Goal: Task Accomplishment & Management: Manage account settings

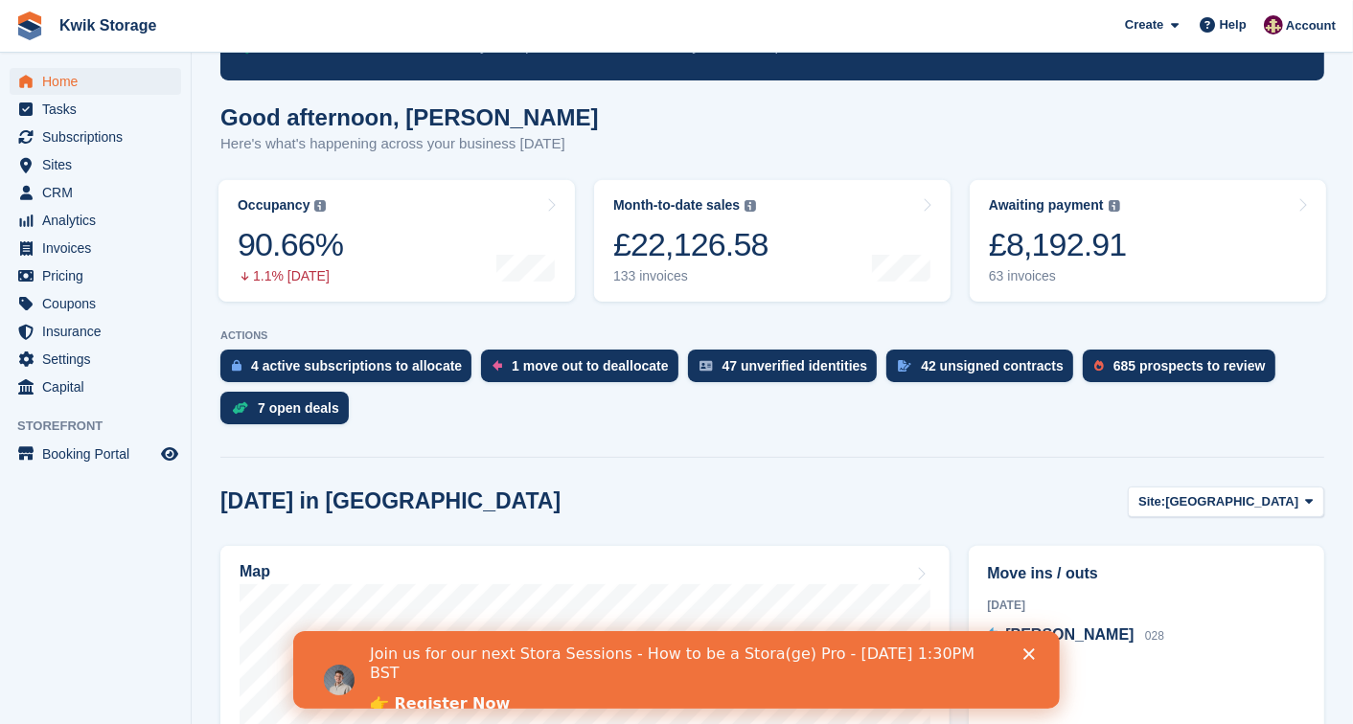
scroll to position [255, 0]
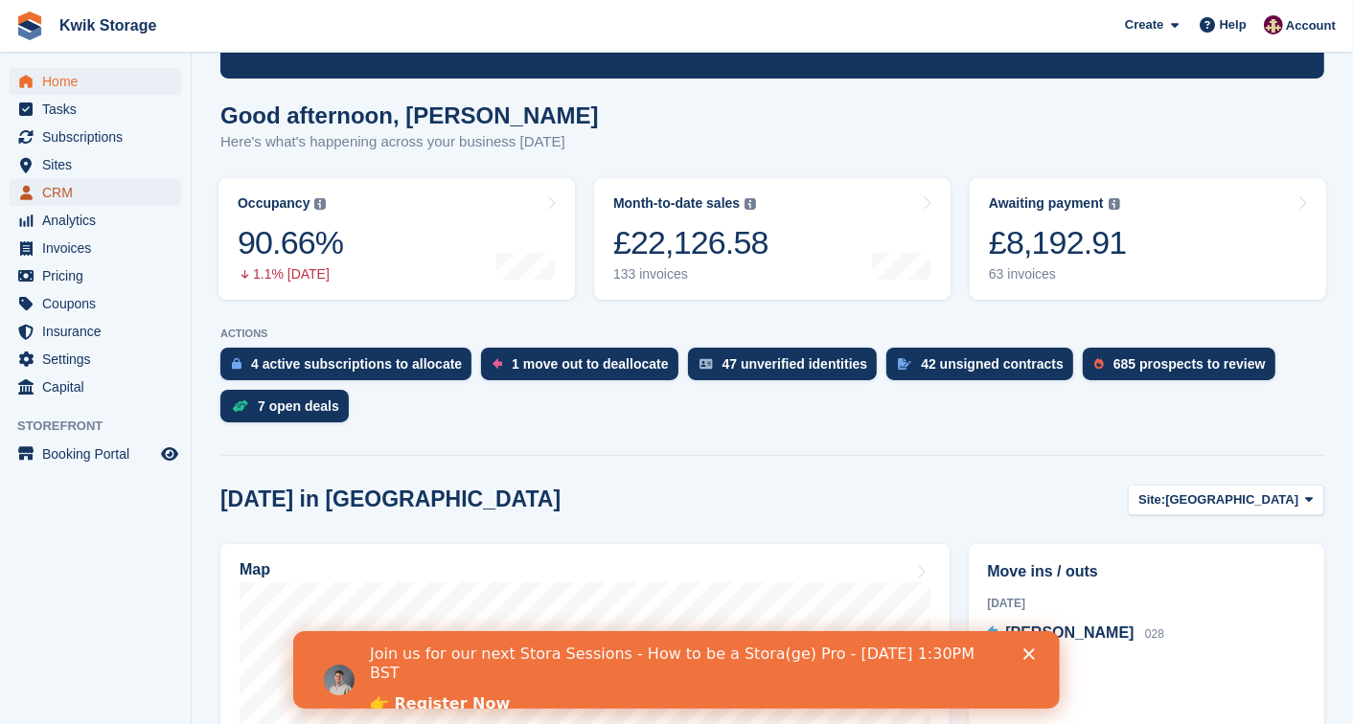
click at [34, 187] on span "menu" at bounding box center [25, 192] width 23 height 23
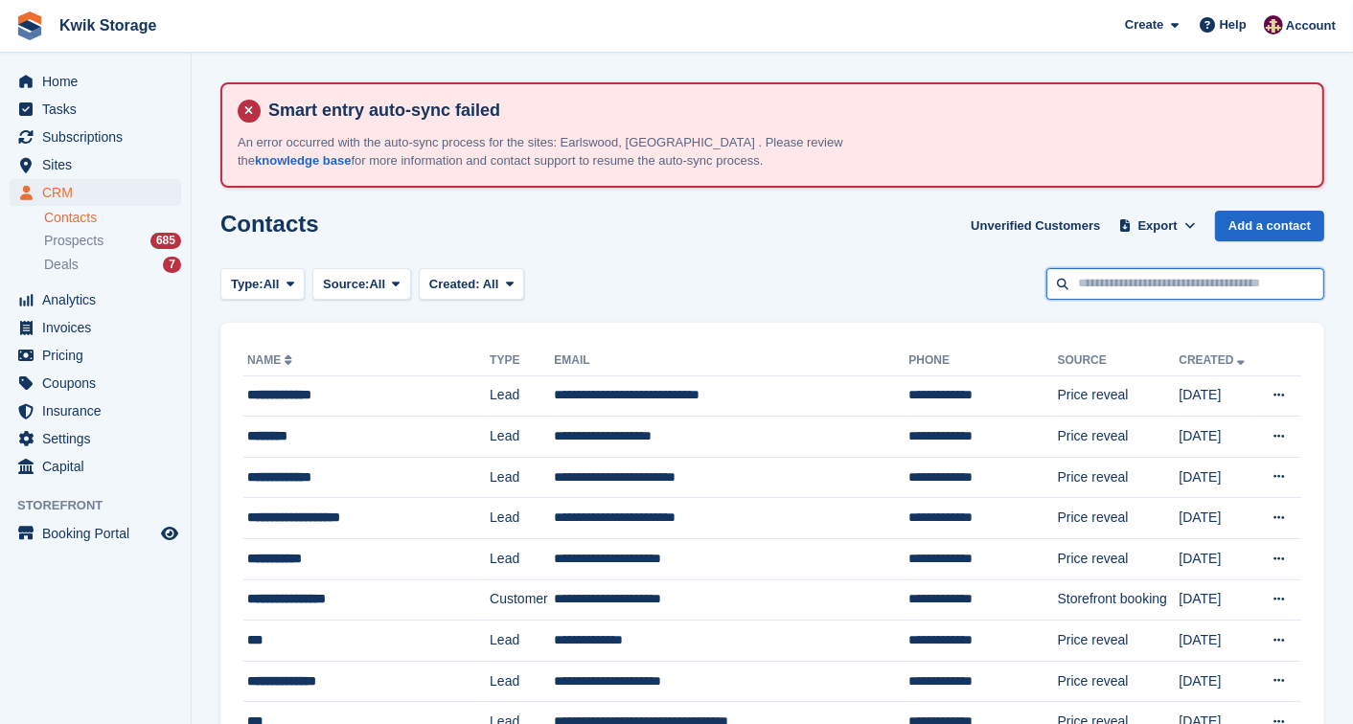
click at [1133, 288] on input "text" at bounding box center [1185, 284] width 278 height 32
type input "*"
click at [1135, 217] on span at bounding box center [1125, 226] width 19 height 19
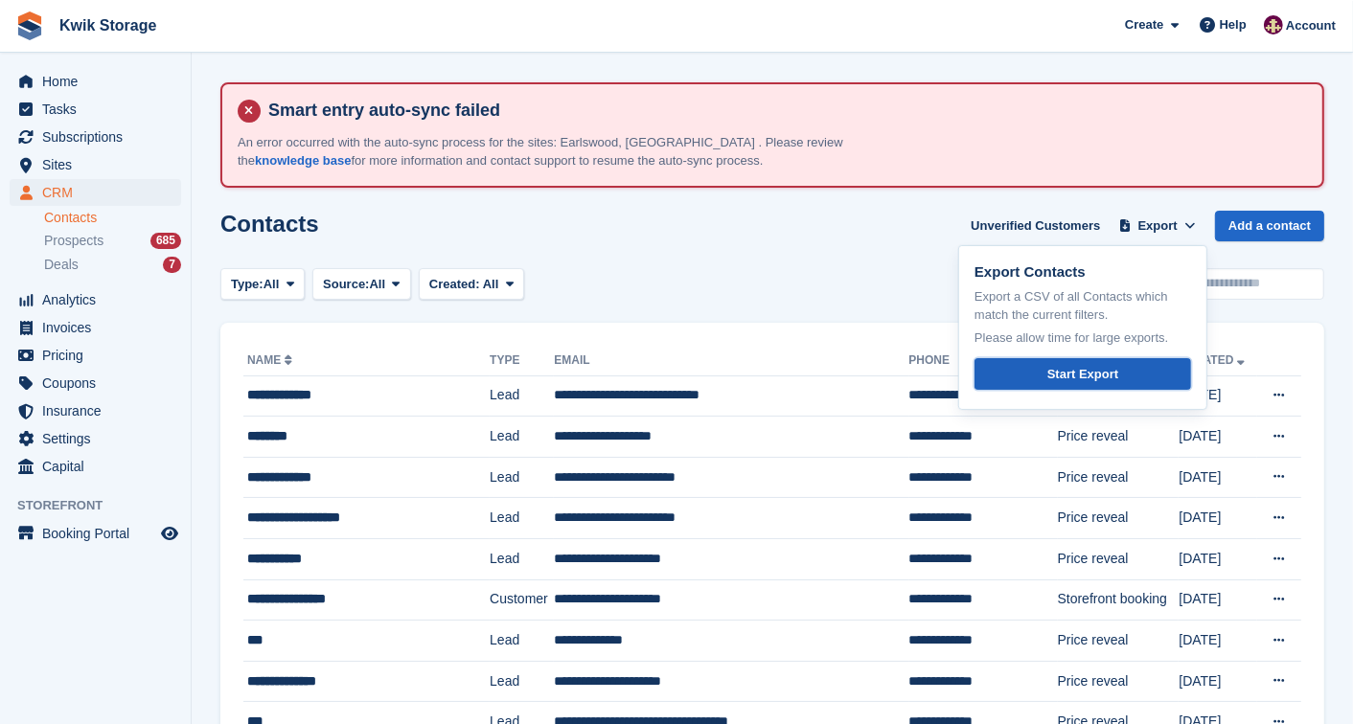
click at [1045, 368] on link "Start Export" at bounding box center [1083, 374] width 217 height 32
click at [136, 135] on span "Subscriptions" at bounding box center [99, 137] width 115 height 27
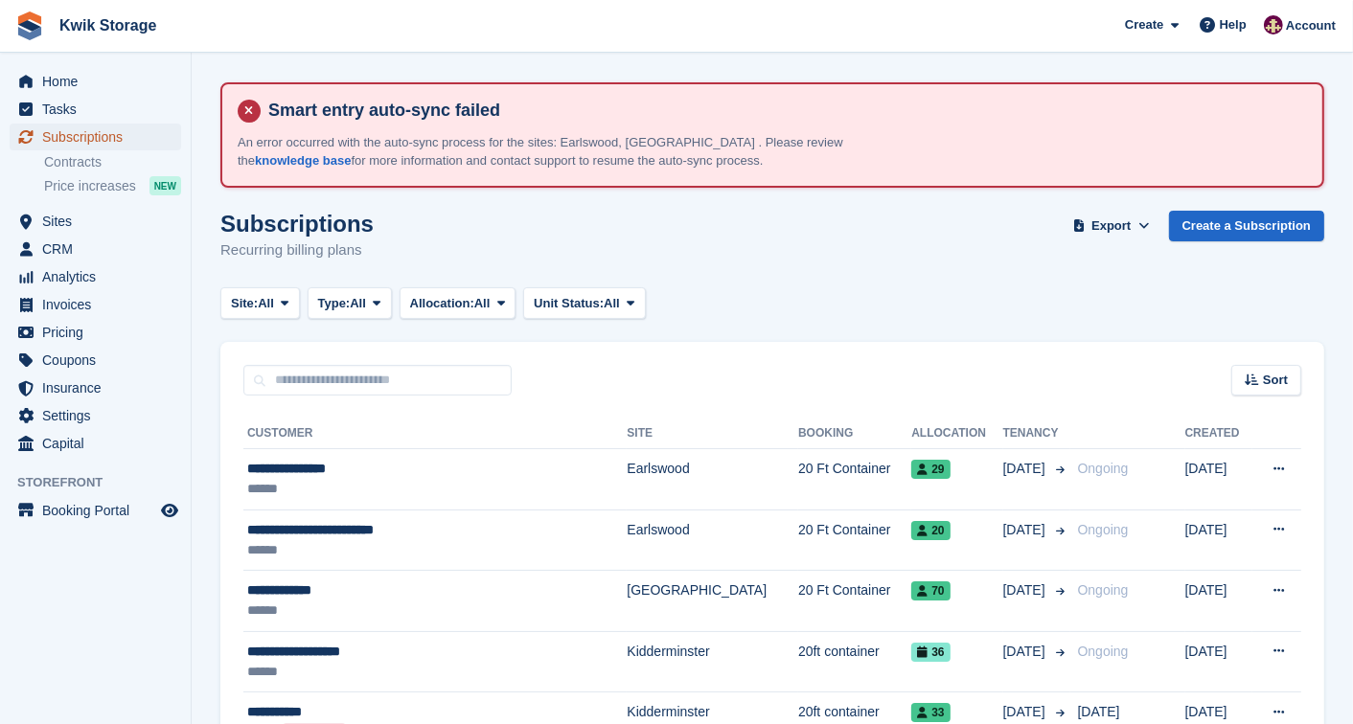
click at [157, 138] on link "Subscriptions" at bounding box center [96, 137] width 172 height 27
click at [111, 246] on span "CRM" at bounding box center [99, 249] width 115 height 27
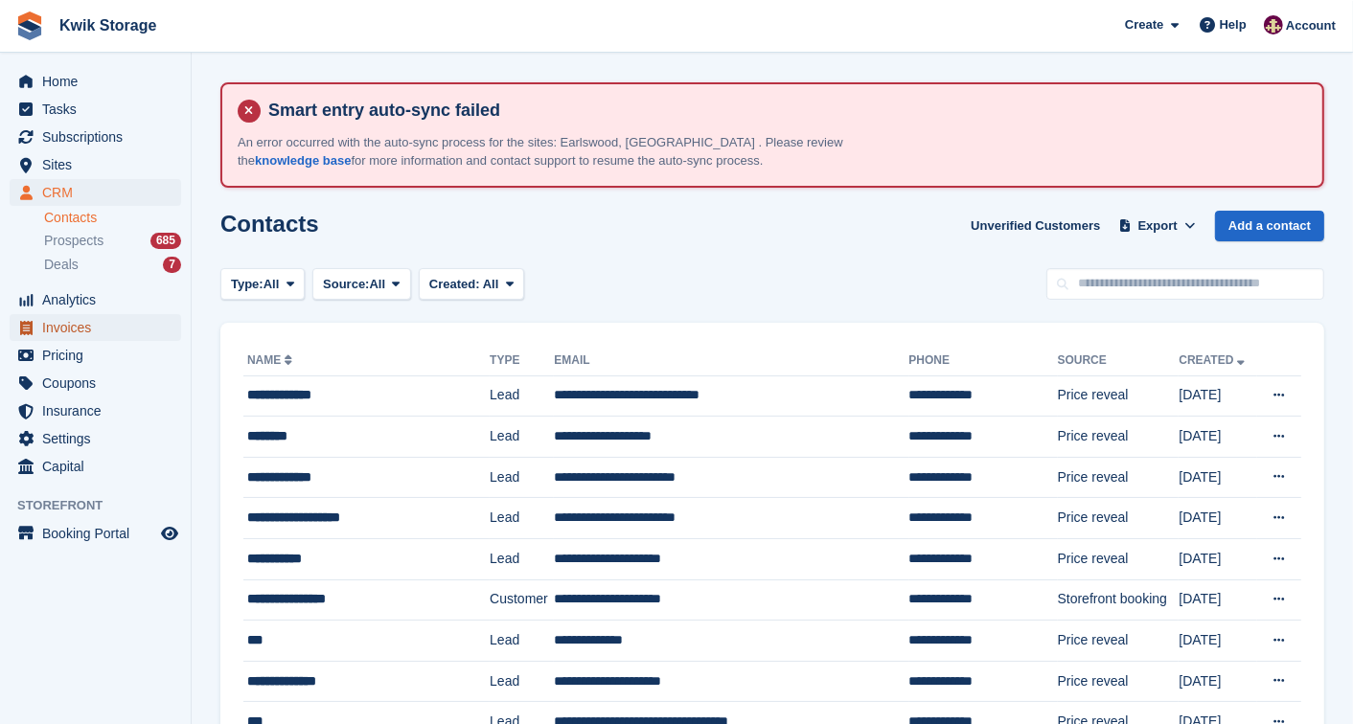
click at [103, 317] on span "Invoices" at bounding box center [99, 327] width 115 height 27
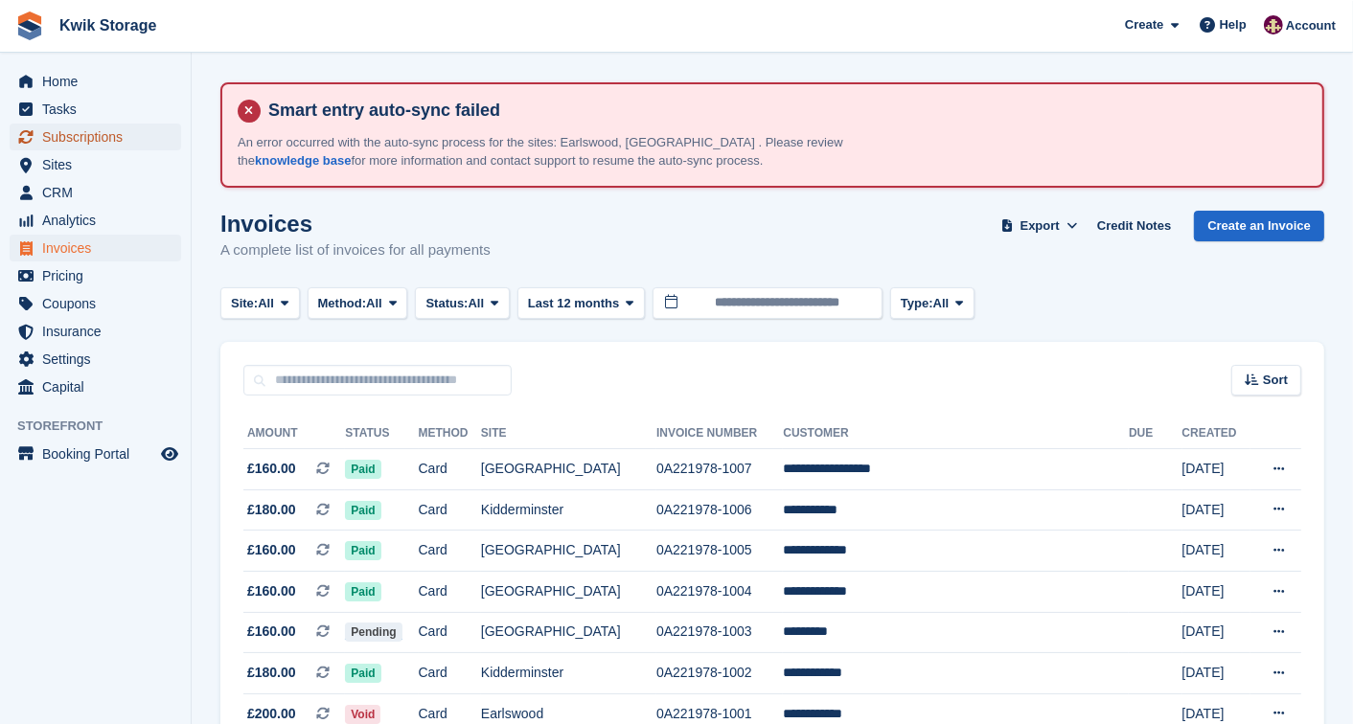
click at [131, 126] on span "Subscriptions" at bounding box center [99, 137] width 115 height 27
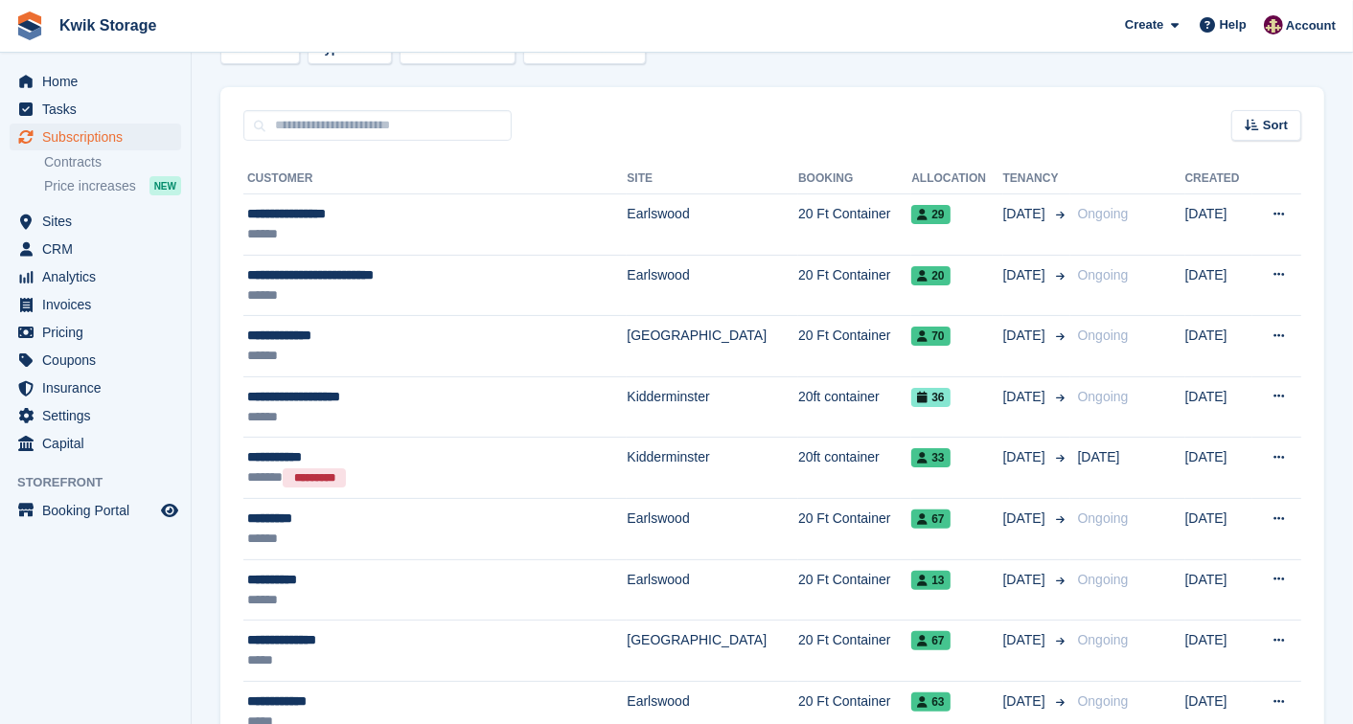
scroll to position [213, 0]
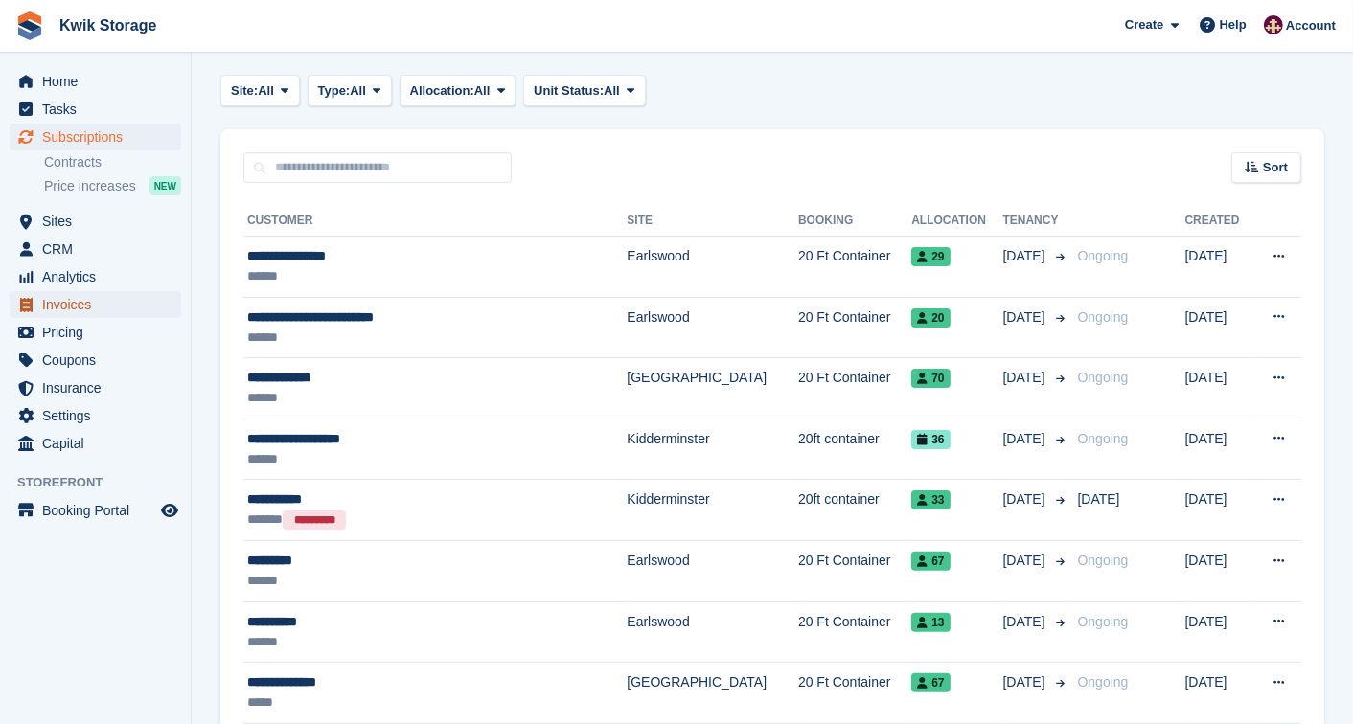
click at [149, 292] on span "Invoices" at bounding box center [99, 304] width 115 height 27
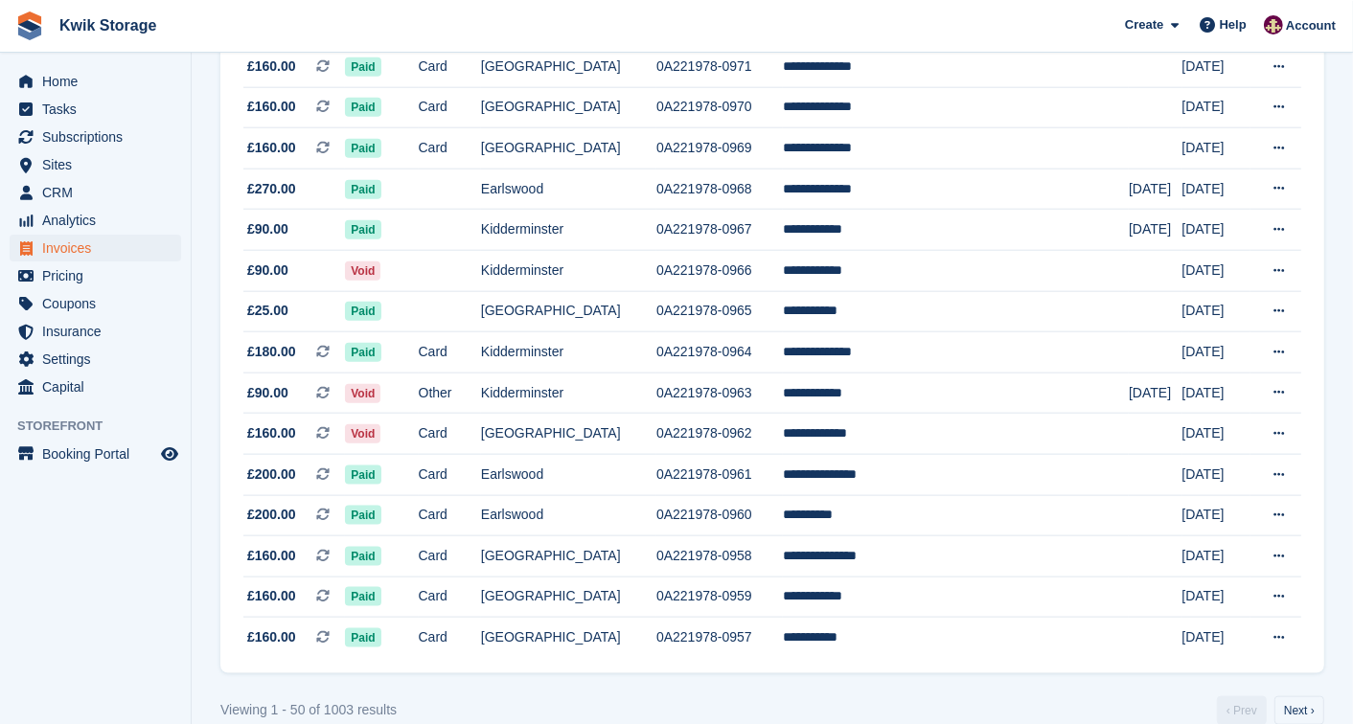
scroll to position [1873, 0]
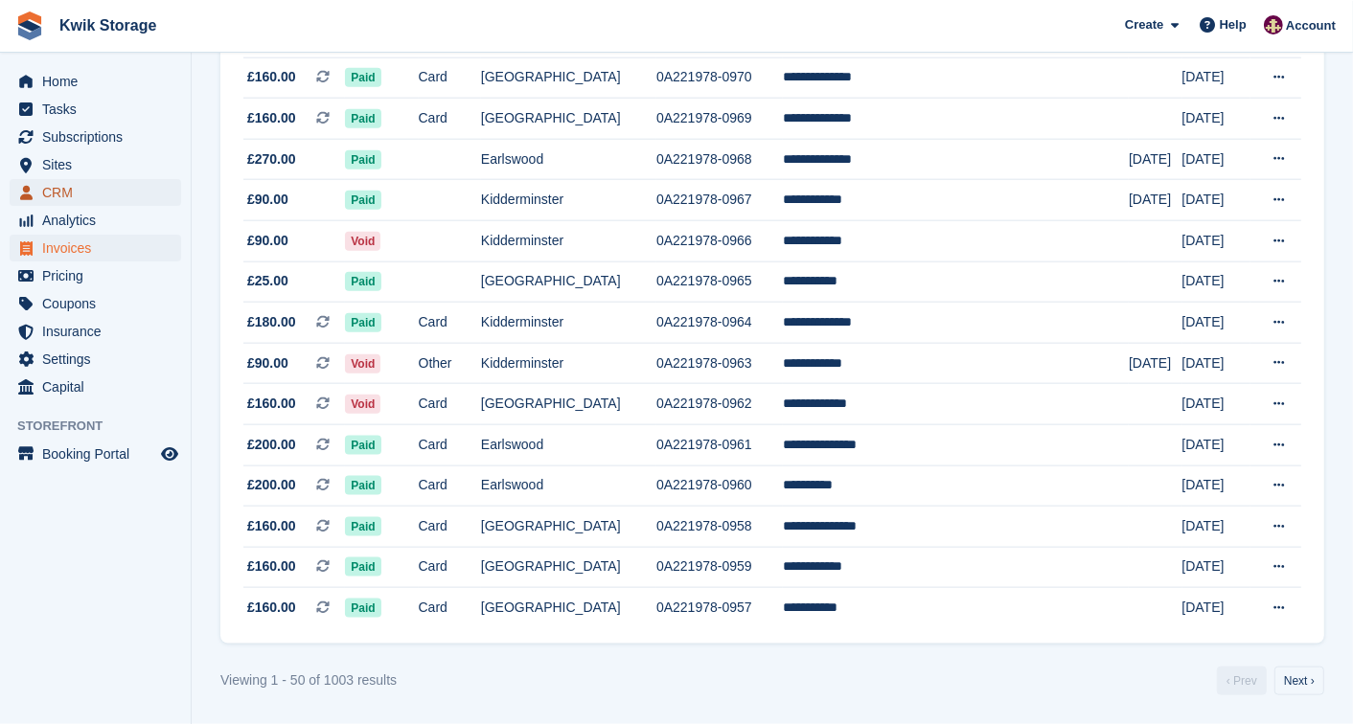
click at [36, 201] on span "menu" at bounding box center [25, 192] width 23 height 23
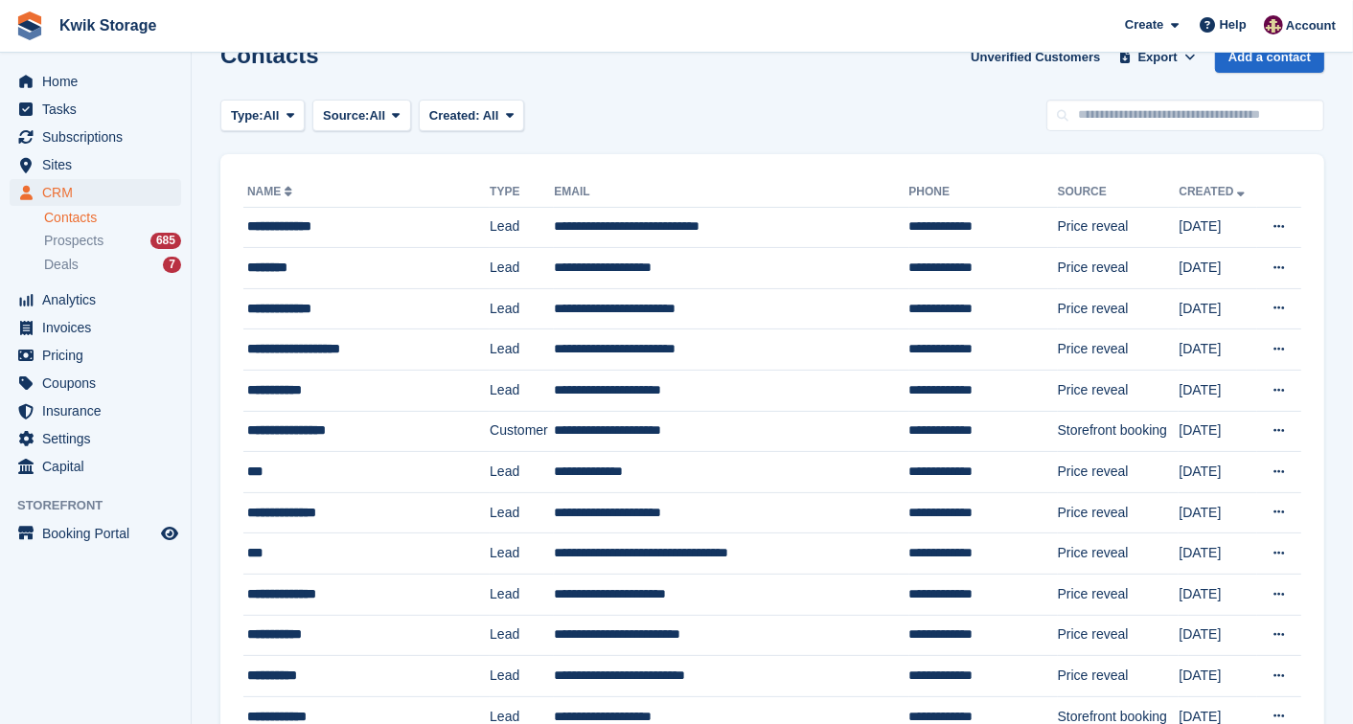
scroll to position [170, 0]
click at [36, 201] on span "menu" at bounding box center [25, 192] width 23 height 23
